Goal: Task Accomplishment & Management: Manage account settings

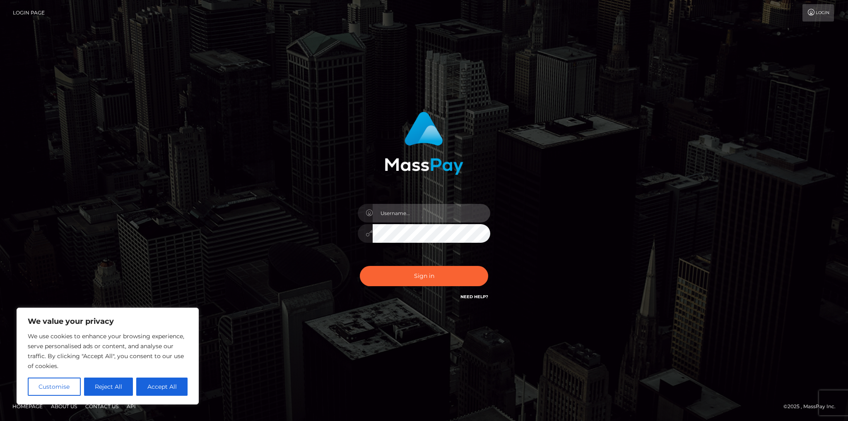
click at [412, 220] on input "text" at bounding box center [432, 213] width 118 height 19
type input "[EMAIL_ADDRESS][DOMAIN_NAME]"
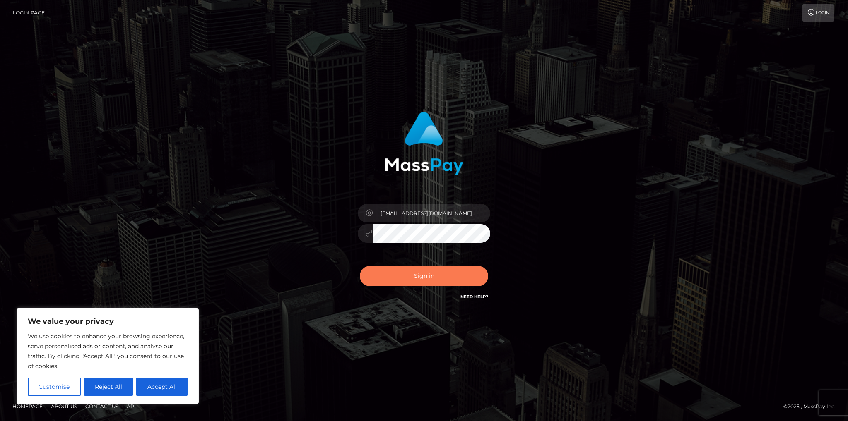
click at [414, 274] on button "Sign in" at bounding box center [424, 276] width 128 height 20
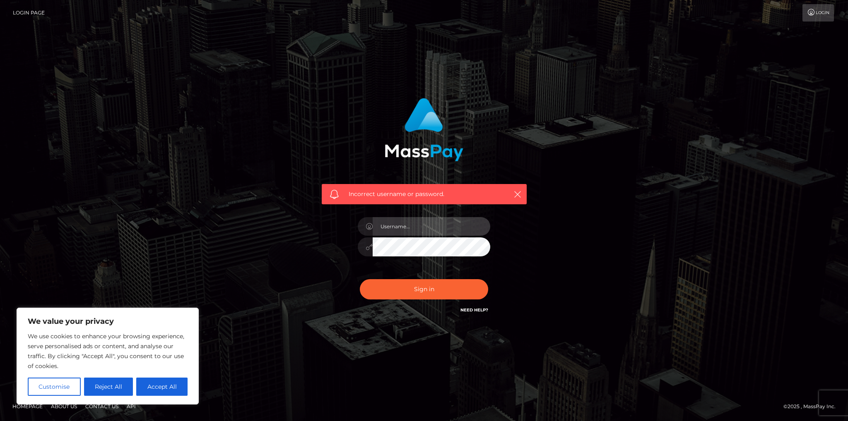
click at [421, 228] on input "text" at bounding box center [432, 226] width 118 height 19
type input "[EMAIL_ADDRESS][DOMAIN_NAME]"
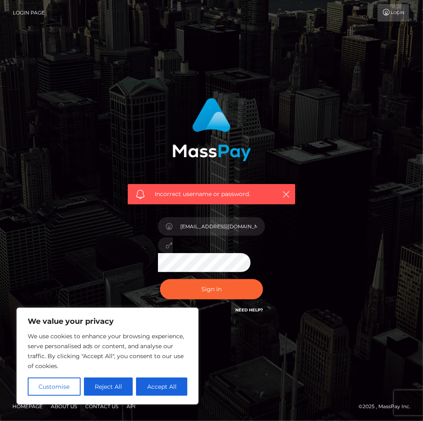
click at [244, 194] on span "Incorrect username or password." at bounding box center [214, 194] width 118 height 9
click at [216, 285] on button "Sign in" at bounding box center [211, 289] width 103 height 20
